Goal: Register for event/course

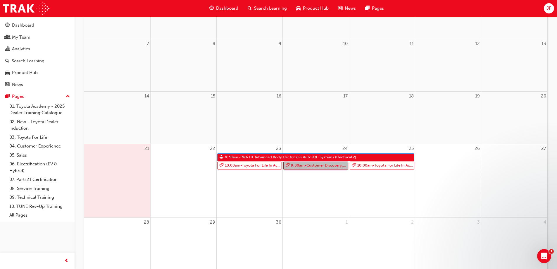
click at [312, 166] on link "9:00am - Customer Discovery: Virtual Skill Building Course - [GEOGRAPHIC_DATA] …" at bounding box center [315, 165] width 65 height 8
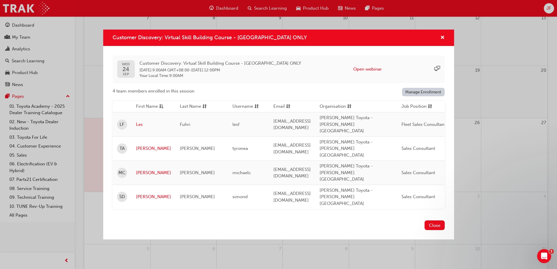
scroll to position [199, 0]
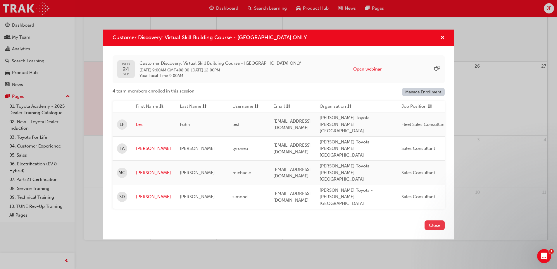
click at [429, 220] on button "Close" at bounding box center [434, 225] width 20 height 10
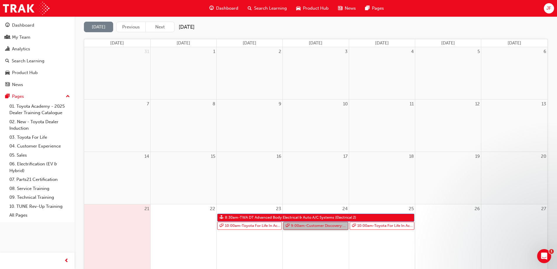
scroll to position [117, 0]
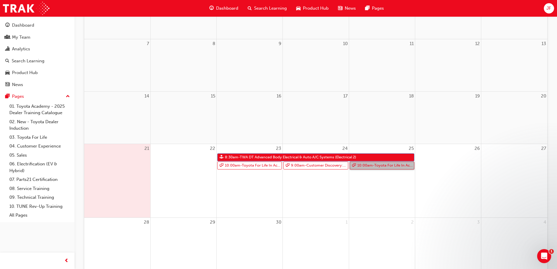
click at [380, 164] on link "10:00am - Toyota For Life In Action - Virtual Classroom" at bounding box center [382, 165] width 65 height 8
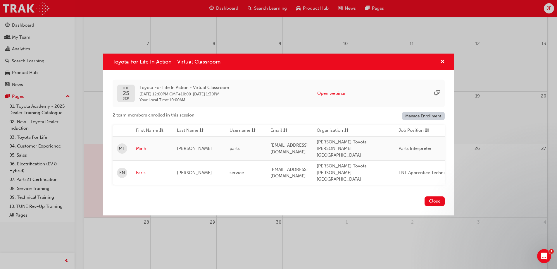
click at [440, 70] on div "Toyota For Life In Action - Virtual Classroom" at bounding box center [278, 61] width 351 height 17
click at [441, 65] on span "cross-icon" at bounding box center [442, 61] width 4 height 5
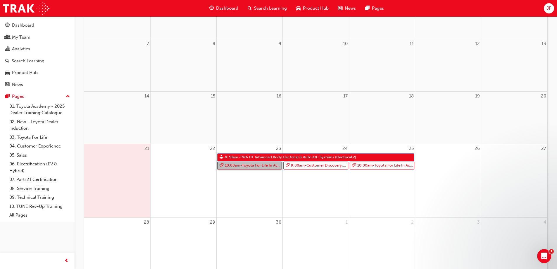
click at [250, 165] on link "10:00am - Toyota For Life In Action - Virtual Classroom" at bounding box center [249, 165] width 65 height 8
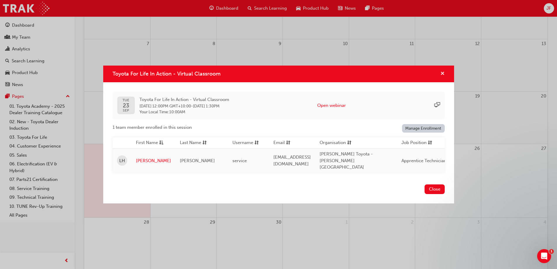
click at [441, 77] on span "cross-icon" at bounding box center [442, 73] width 4 height 5
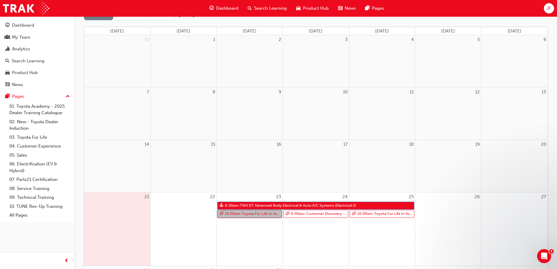
scroll to position [88, 0]
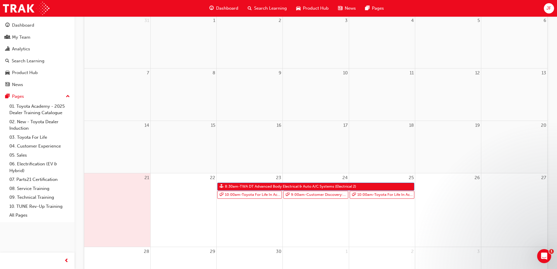
click at [547, 8] on span "JF" at bounding box center [548, 8] width 5 height 7
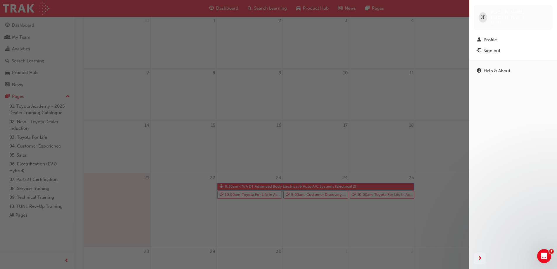
click at [484, 15] on span "JF" at bounding box center [482, 17] width 5 height 7
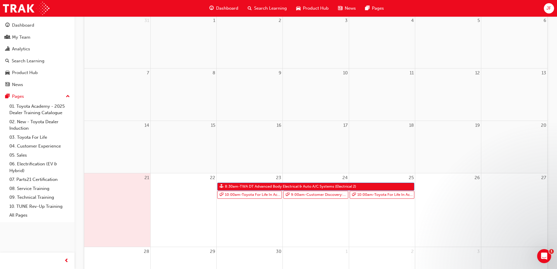
click at [550, 8] on span "JF" at bounding box center [548, 8] width 5 height 7
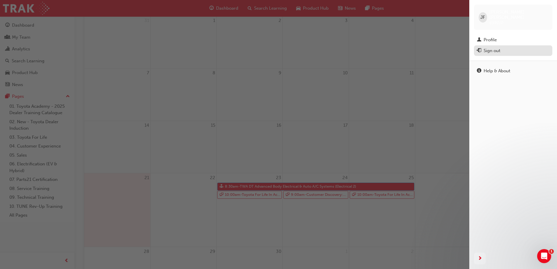
click at [496, 47] on div "Sign out" at bounding box center [491, 50] width 17 height 7
